Goal: Task Accomplishment & Management: Manage account settings

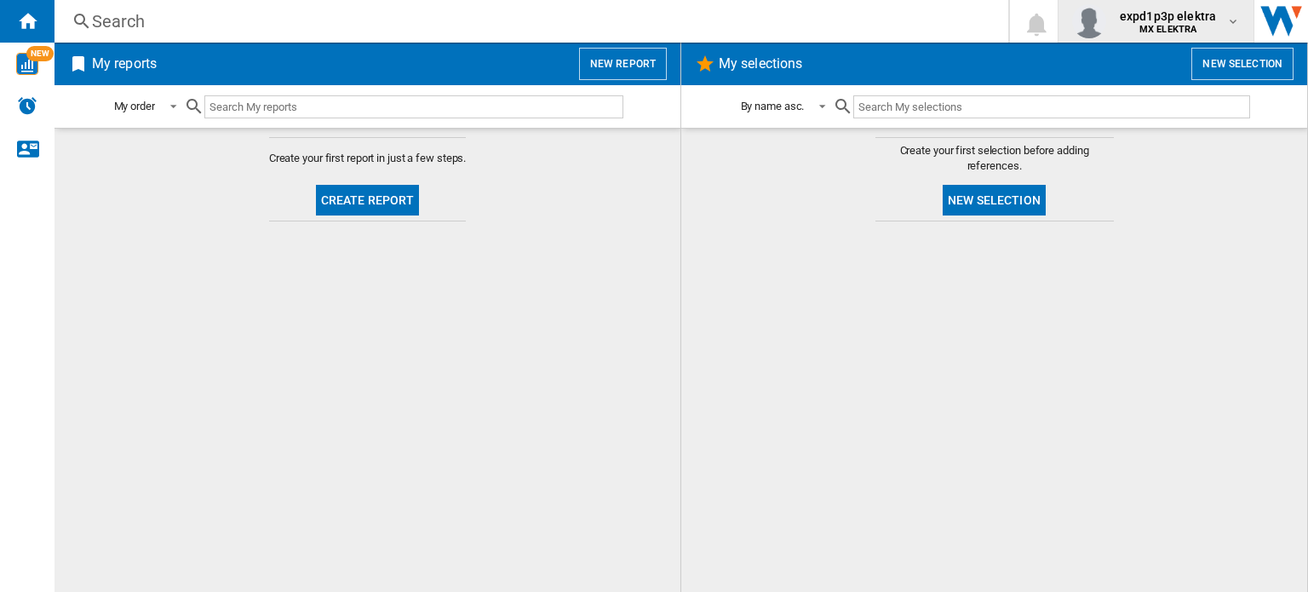
click at [1179, 20] on span "expd1p3p elektra" at bounding box center [1167, 16] width 96 height 17
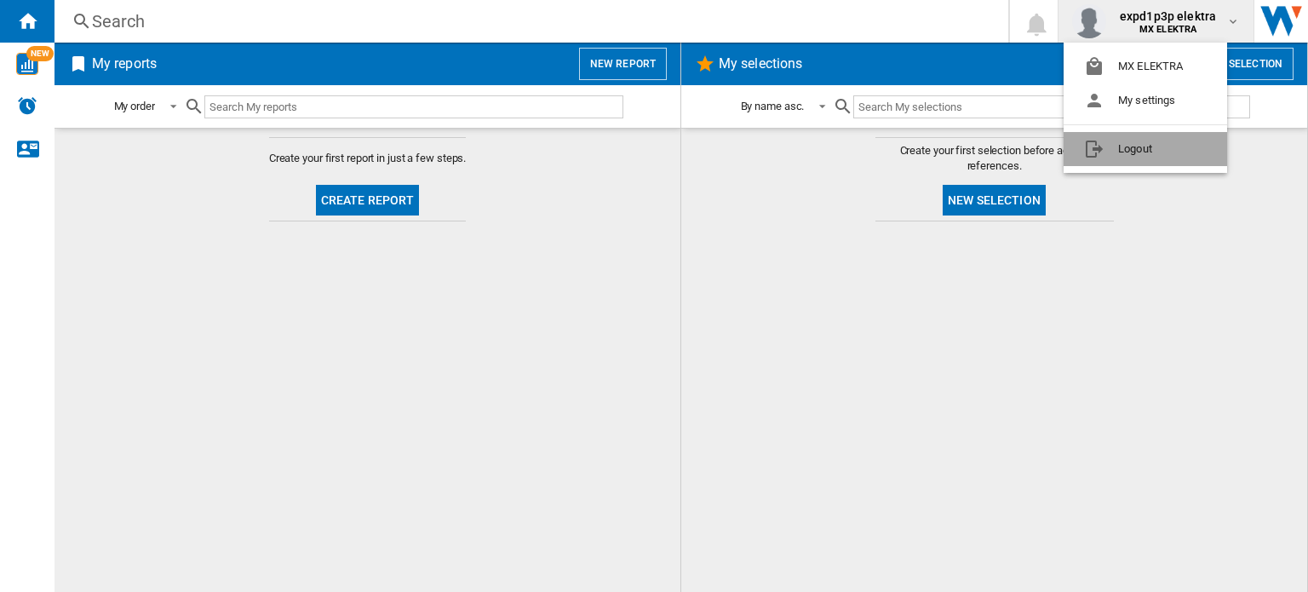
click at [1103, 152] on button "Logout" at bounding box center [1144, 149] width 163 height 34
